Goal: Task Accomplishment & Management: Manage account settings

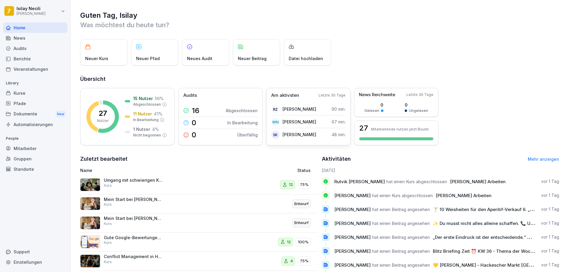
scroll to position [30, 0]
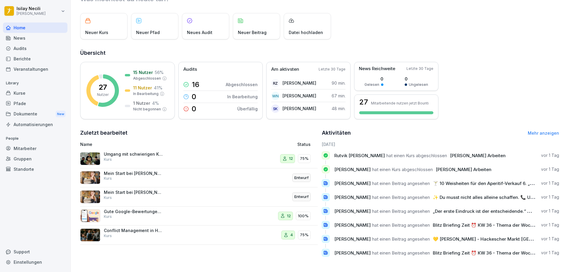
click at [116, 228] on p "Conflict Management in Hospitality" at bounding box center [133, 230] width 59 height 5
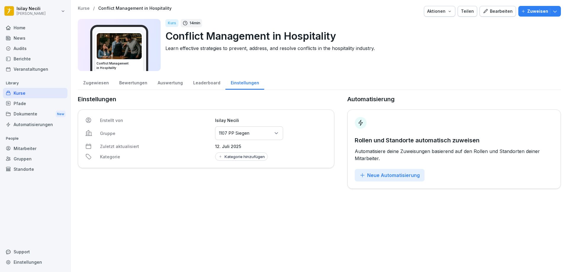
click at [95, 84] on div "Zugewiesen" at bounding box center [96, 82] width 36 height 15
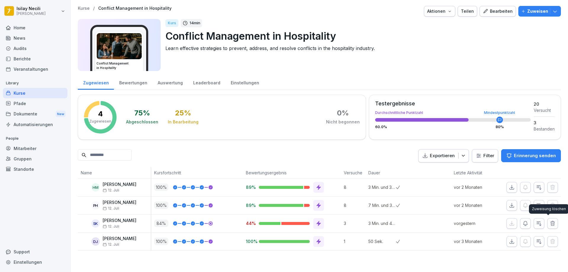
click at [550, 222] on icon "button" at bounding box center [553, 223] width 6 height 6
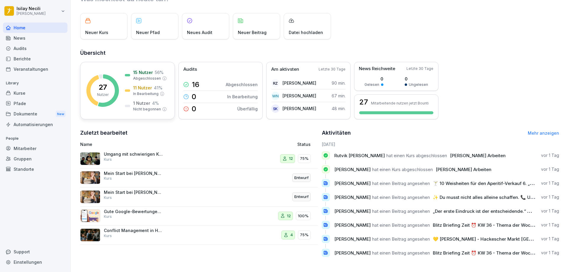
scroll to position [30, 0]
click at [139, 69] on p "15 Nutzer" at bounding box center [143, 72] width 20 height 6
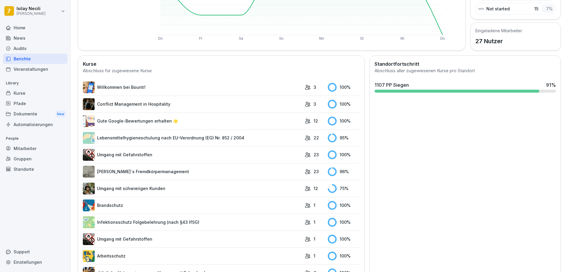
scroll to position [119, 0]
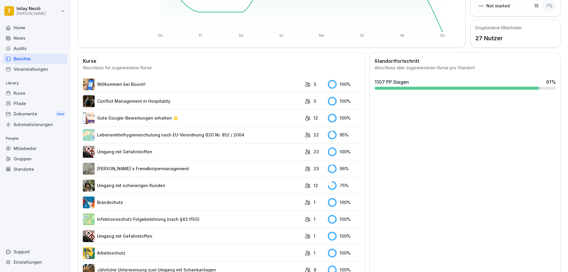
click at [120, 84] on link "Willkommen bei Bounti!" at bounding box center [192, 84] width 219 height 12
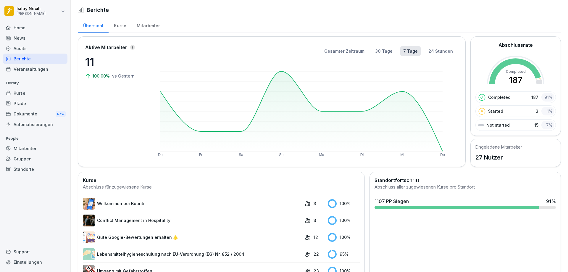
click at [141, 221] on link "Conflict Management in Hospitality" at bounding box center [192, 221] width 219 height 12
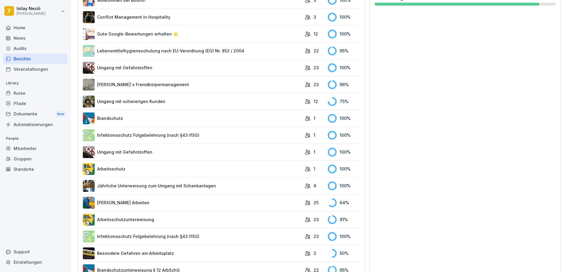
scroll to position [207, 0]
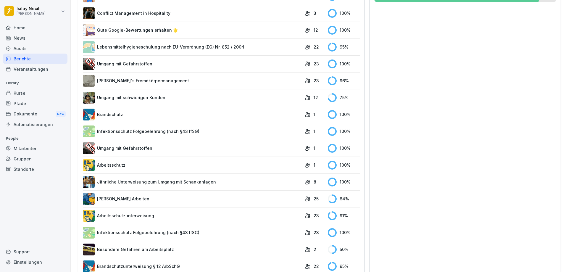
click at [101, 101] on link "Umgang mit schwierigen Kunden" at bounding box center [192, 98] width 219 height 12
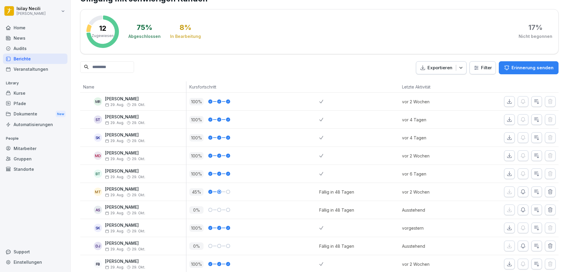
scroll to position [72, 0]
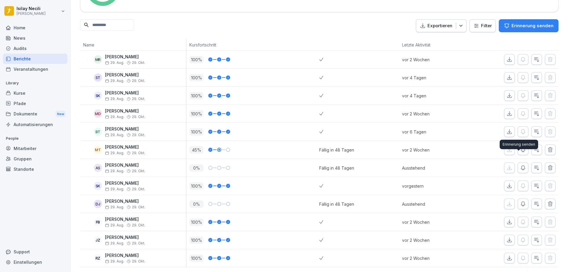
click at [520, 165] on icon "button" at bounding box center [523, 168] width 6 height 6
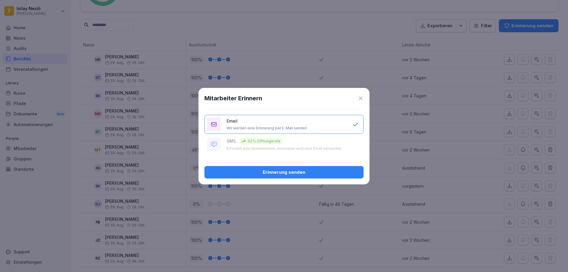
click at [318, 172] on div "Erinnerung senden" at bounding box center [284, 172] width 150 height 7
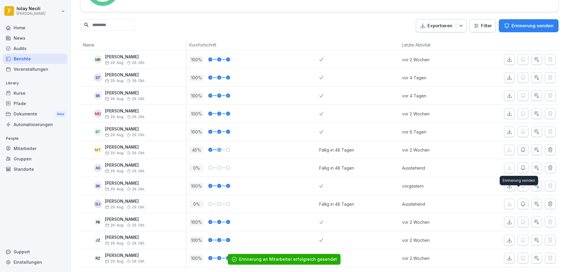
click at [521, 202] on icon "button" at bounding box center [523, 204] width 4 height 4
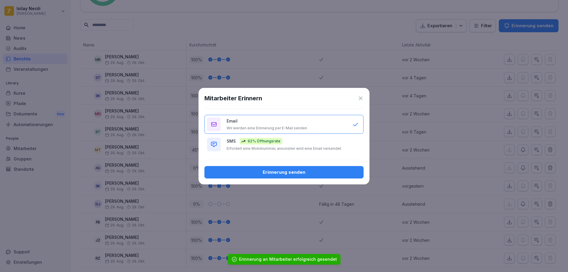
click at [308, 171] on div "Erinnerung senden" at bounding box center [284, 172] width 150 height 7
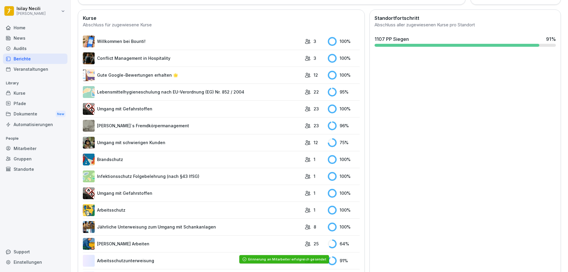
scroll to position [191, 0]
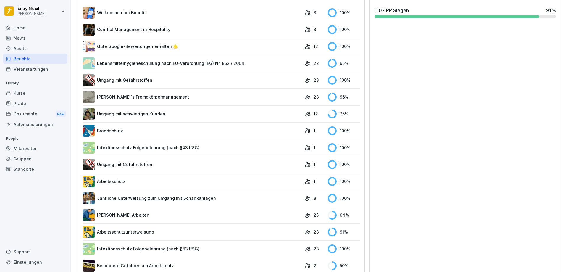
click at [143, 167] on link "Umgang mit Gefahrstoffen" at bounding box center [192, 165] width 219 height 12
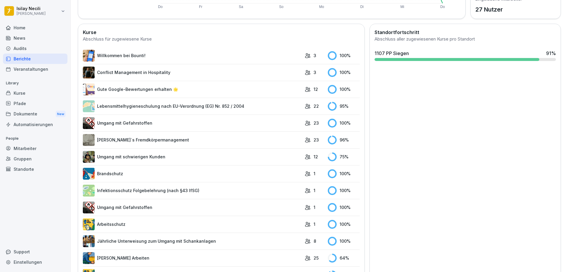
scroll to position [224, 0]
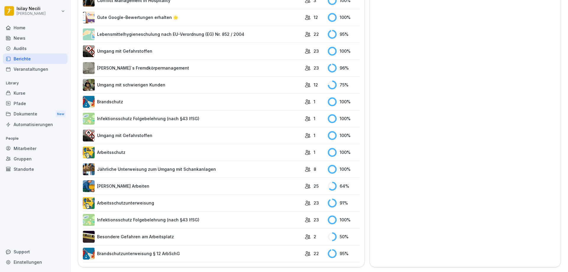
click at [196, 152] on link "Arbeitsschutz" at bounding box center [192, 152] width 219 height 12
click at [261, 233] on link "Besondere Gefahren am Arbeitsplatz" at bounding box center [192, 237] width 219 height 12
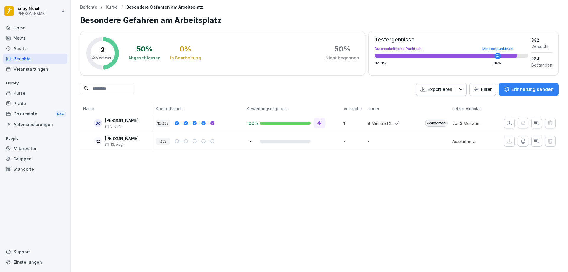
click at [522, 140] on button "button" at bounding box center [523, 141] width 11 height 11
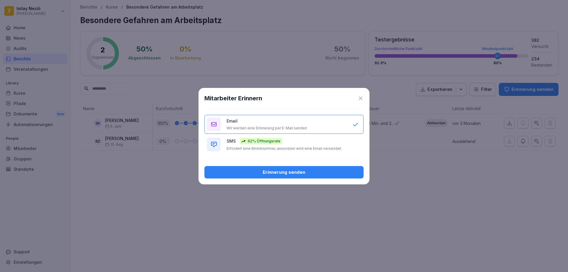
click at [339, 178] on button "Erinnerung senden" at bounding box center [283, 172] width 159 height 12
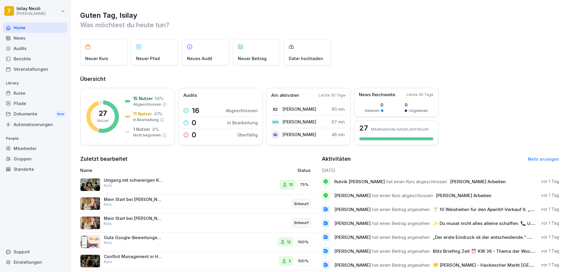
click at [25, 37] on div "News" at bounding box center [35, 38] width 65 height 10
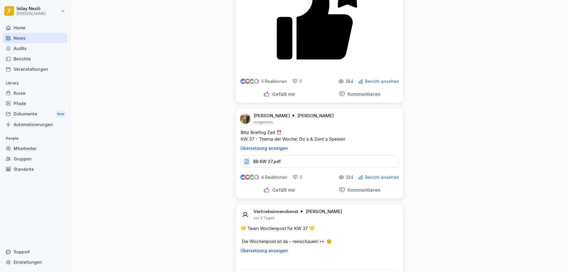
scroll to position [1065, 0]
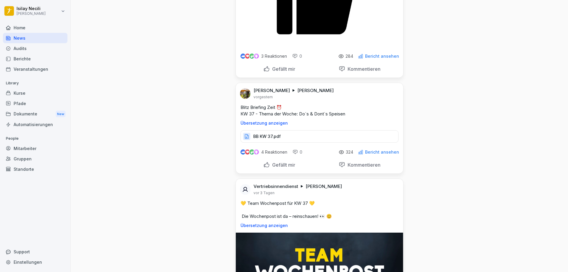
click at [283, 143] on div "BB KW 37.pdf" at bounding box center [320, 136] width 158 height 12
